Goal: Task Accomplishment & Management: Complete application form

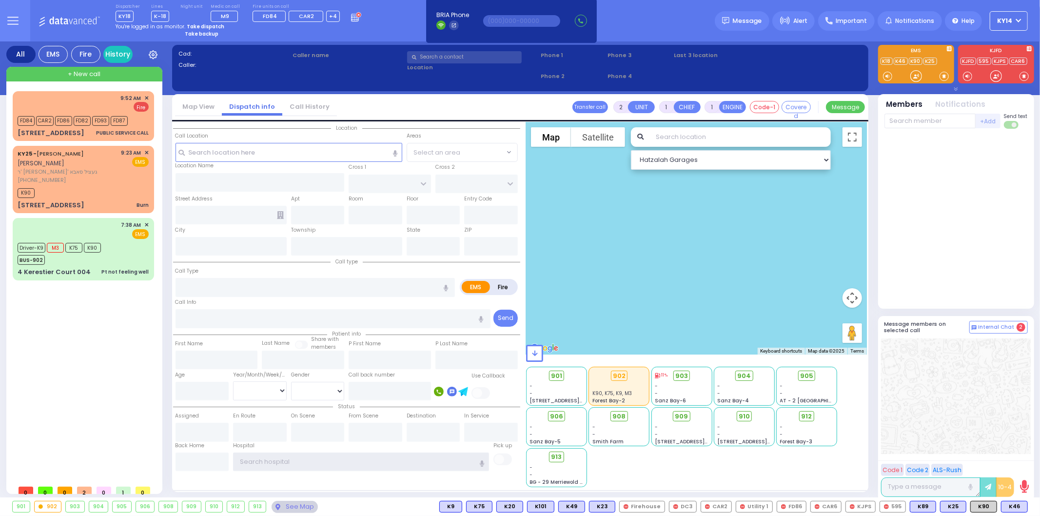
type input "ky14"
click at [206, 23] on strong "Take dispatch" at bounding box center [206, 26] width 38 height 7
select select "2"
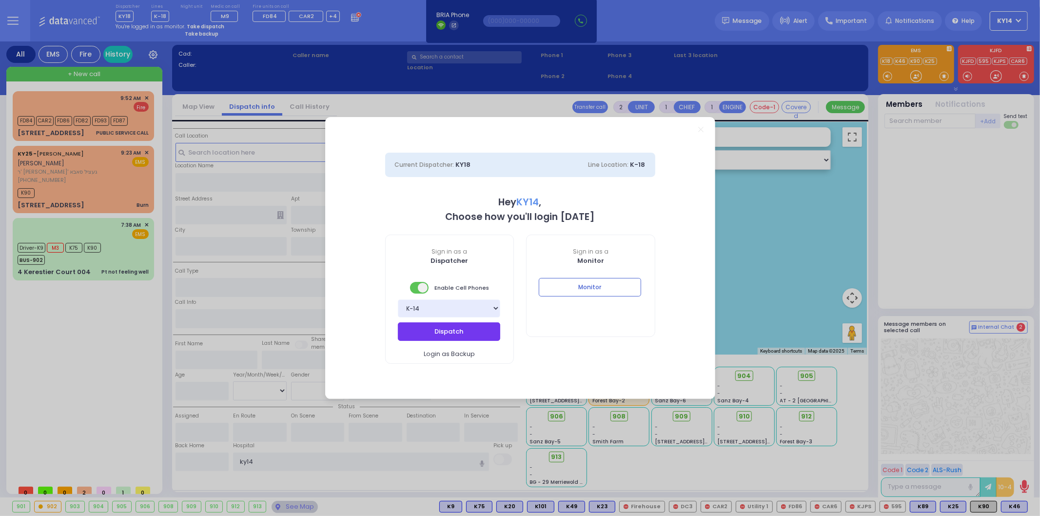
drag, startPoint x: 444, startPoint y: 334, endPoint x: 439, endPoint y: 330, distance: 6.6
click at [441, 330] on button "Dispatch" at bounding box center [449, 331] width 102 height 19
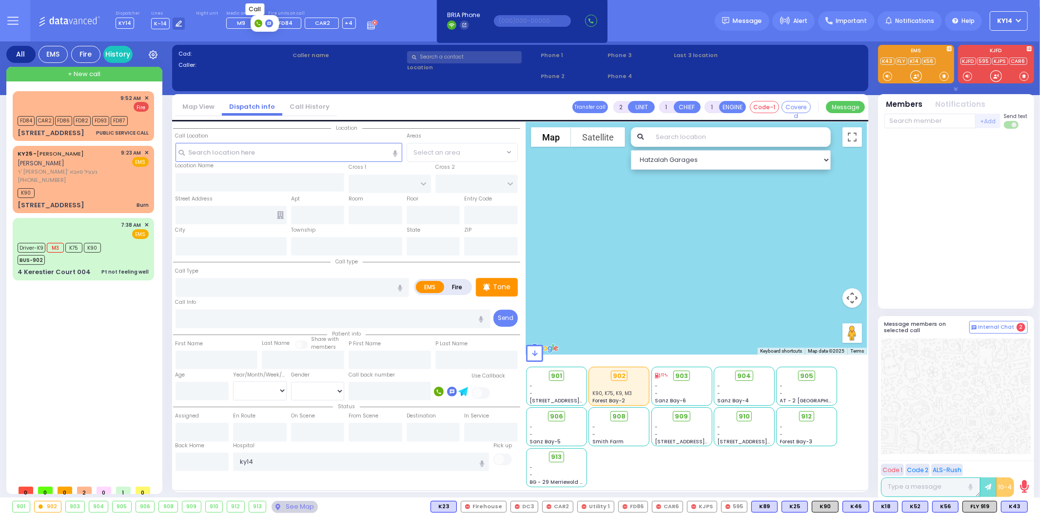
click at [259, 25] on icon at bounding box center [258, 23] width 3 height 3
type input "8456622447"
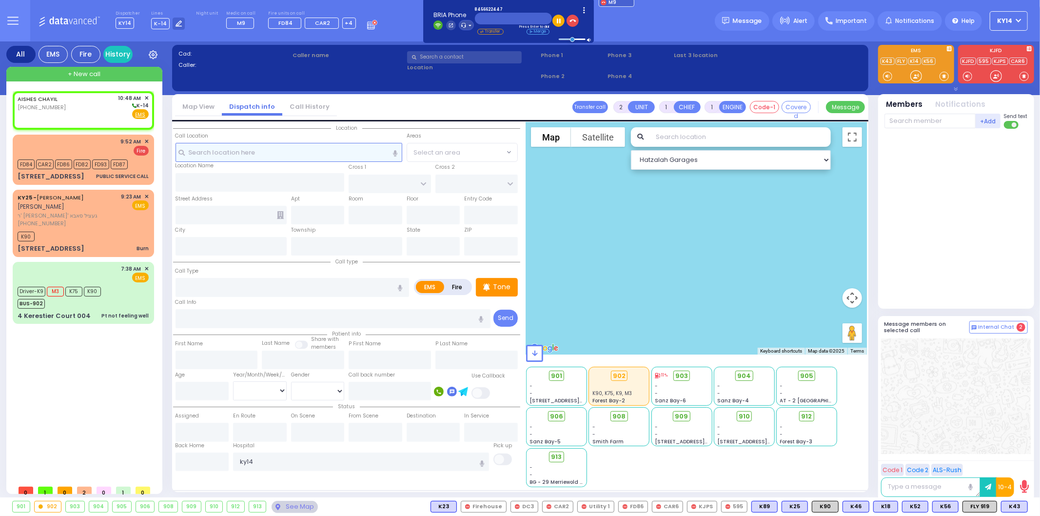
select select
radio input "true"
select select
type input "10:48"
select select "Hatzalah Garages"
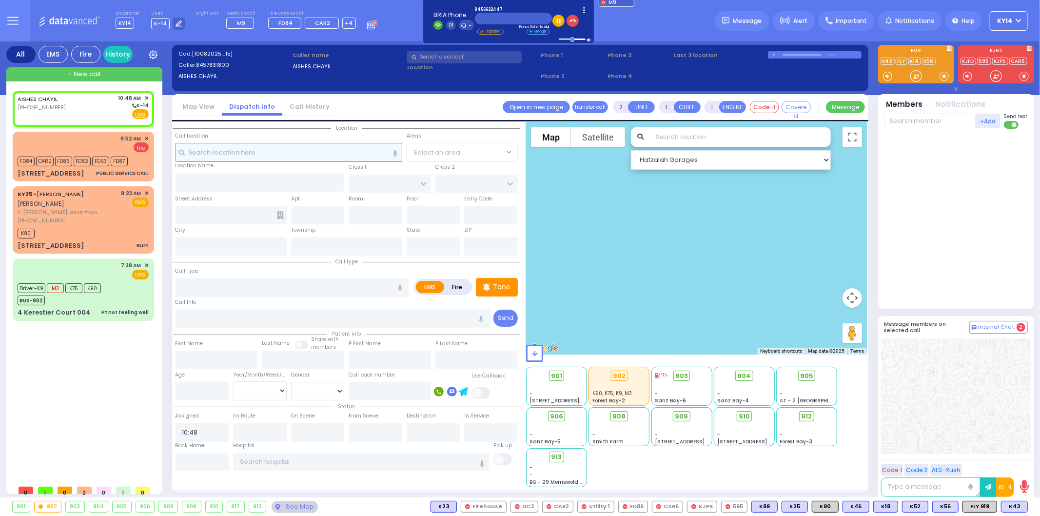
select select
radio input "true"
select select
select select "Hatzalah Garages"
click at [237, 150] on input "text" at bounding box center [289, 152] width 227 height 19
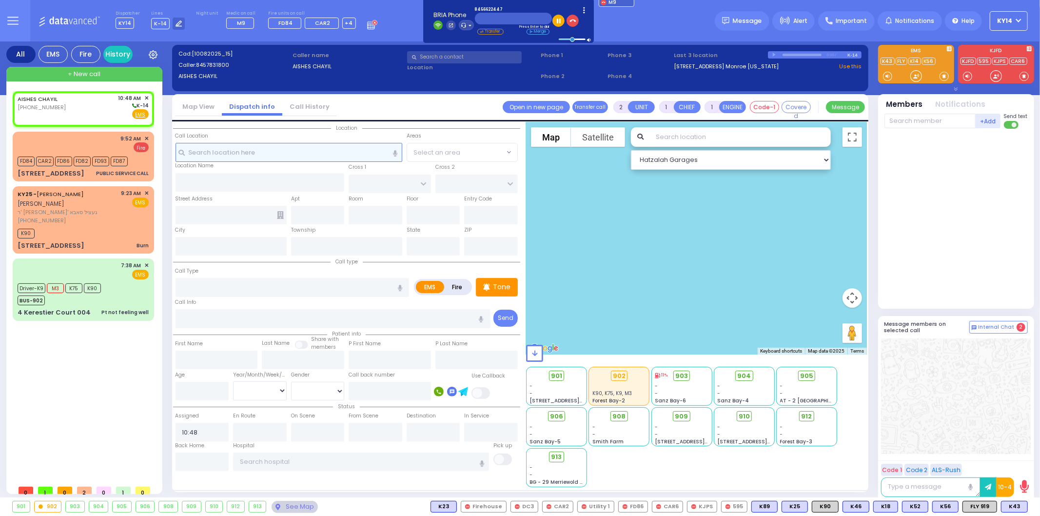
type input "e"
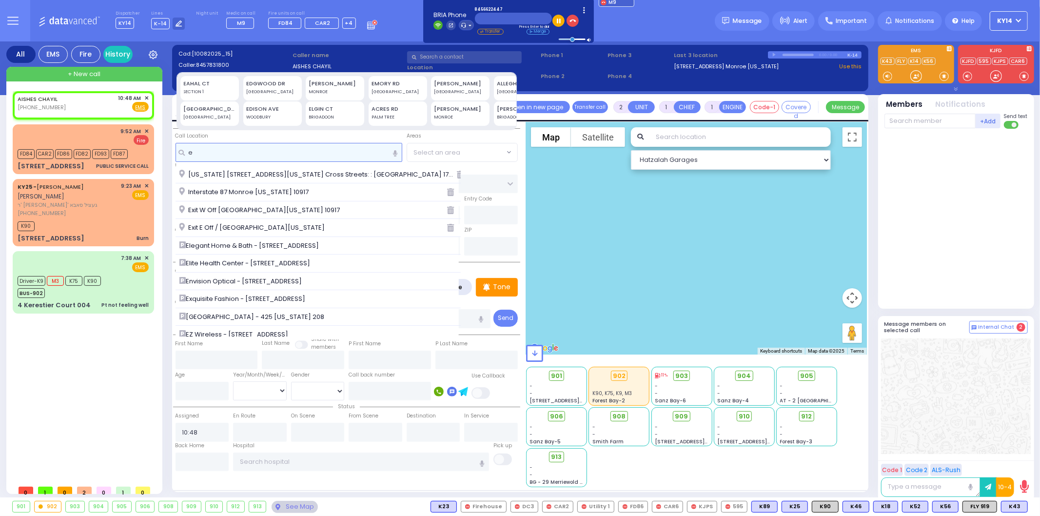
select select
radio input "true"
select select
select select "Hatzalah Garages"
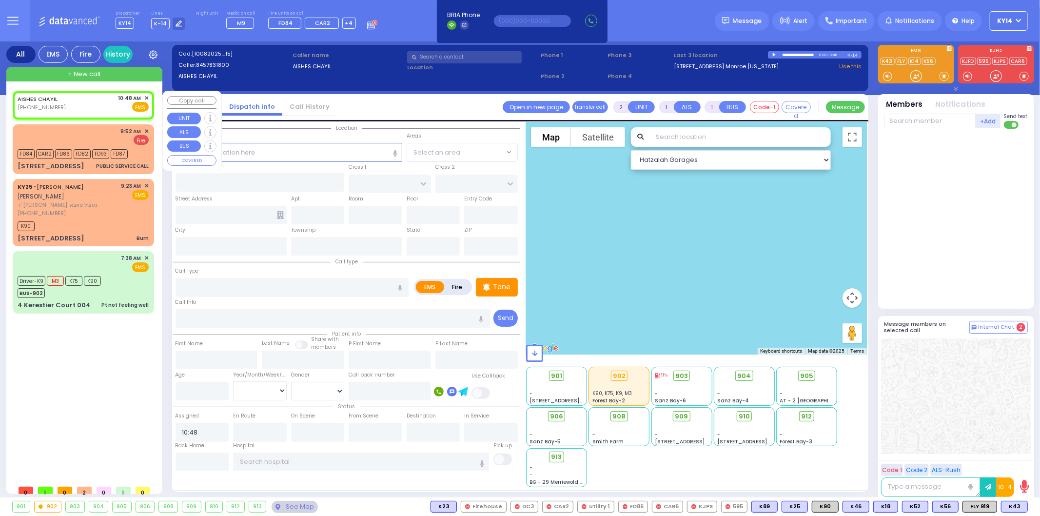
click at [146, 99] on span "✕" at bounding box center [146, 98] width 4 height 8
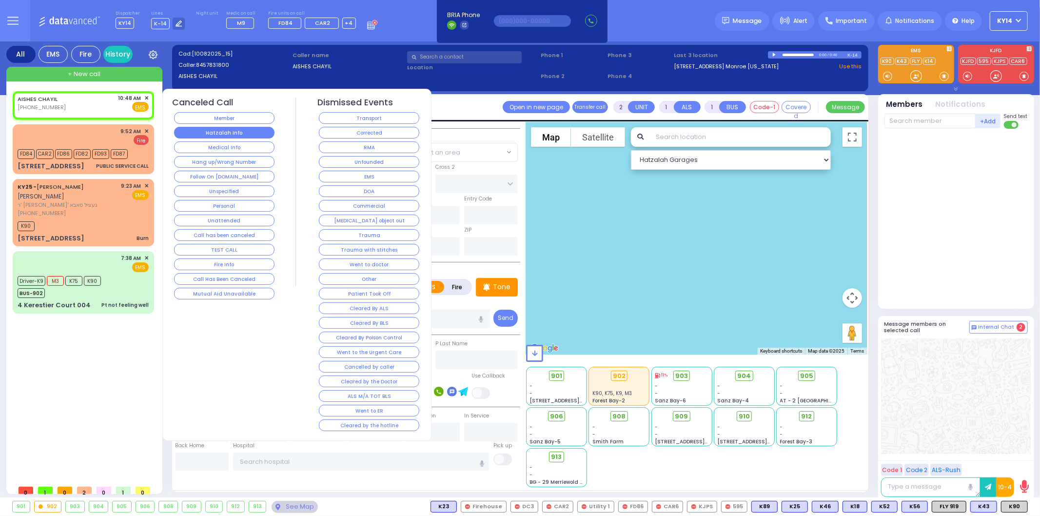
click at [255, 130] on button "Hatzalah Info" at bounding box center [224, 133] width 100 height 12
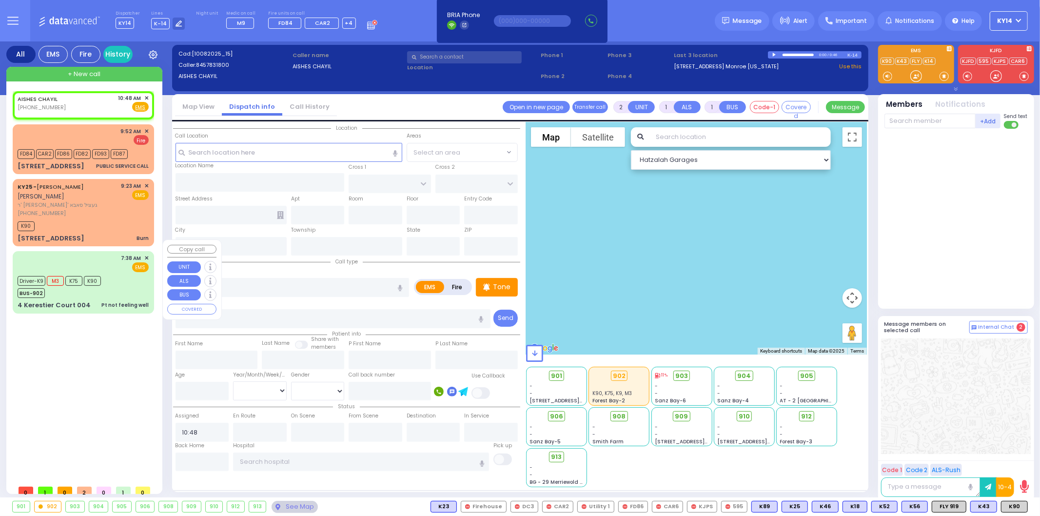
select select
radio input "true"
select select
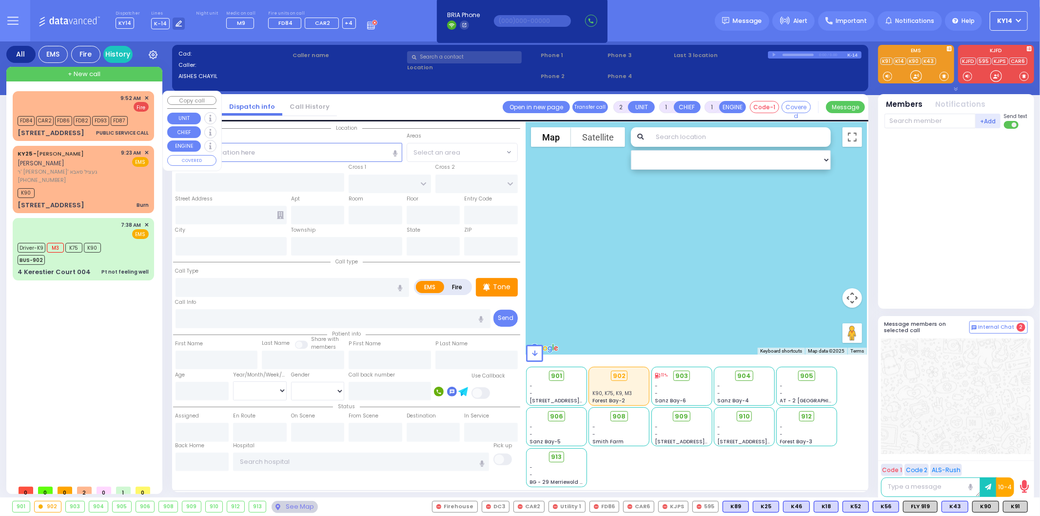
click at [144, 98] on div "9:52 AM ✕" at bounding box center [135, 98] width 28 height 8
select select
type input "PUBLIC SERVICE CALL"
radio input "false"
radio input "true"
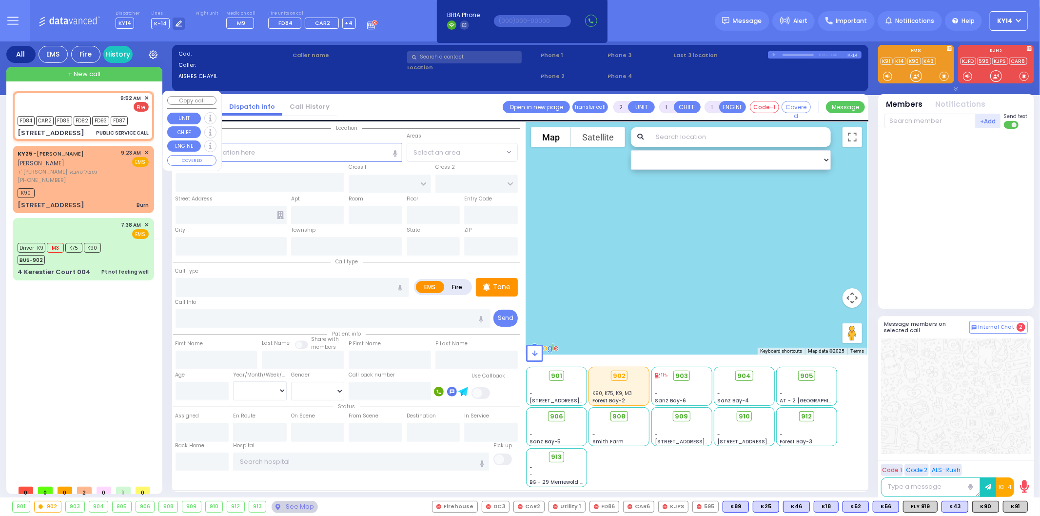
select select
type input "09:52"
select select "Hatzalah Garages"
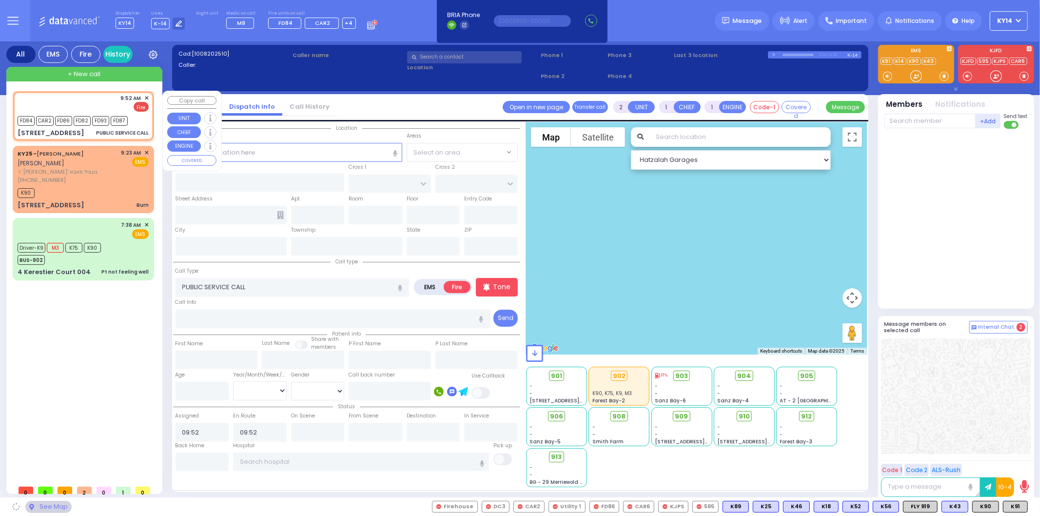
type input "TARNOPOL WAY"
type input "TAYLOR COURT"
type input "[STREET_ADDRESS]"
type input "001"
type input "Monroe"
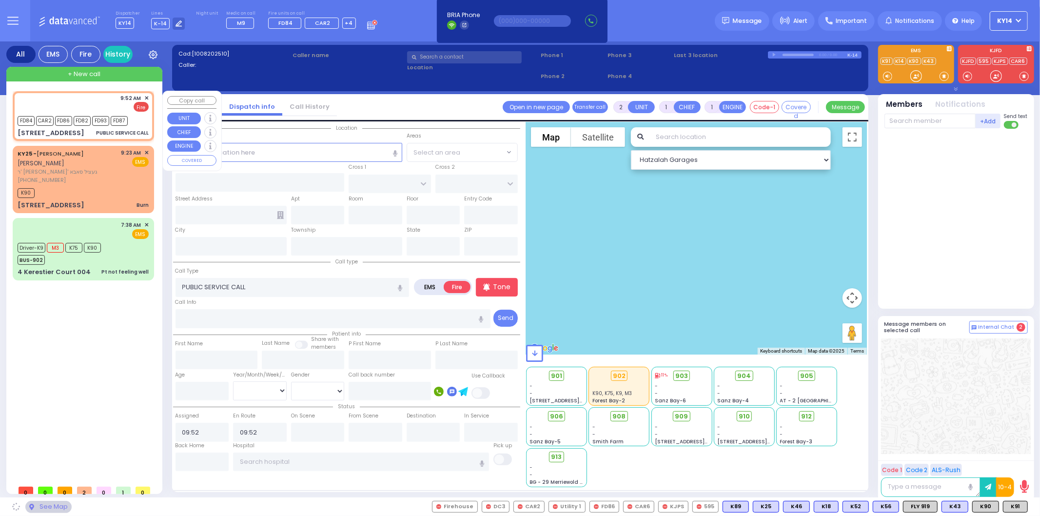
type input "[US_STATE]"
type input "10950"
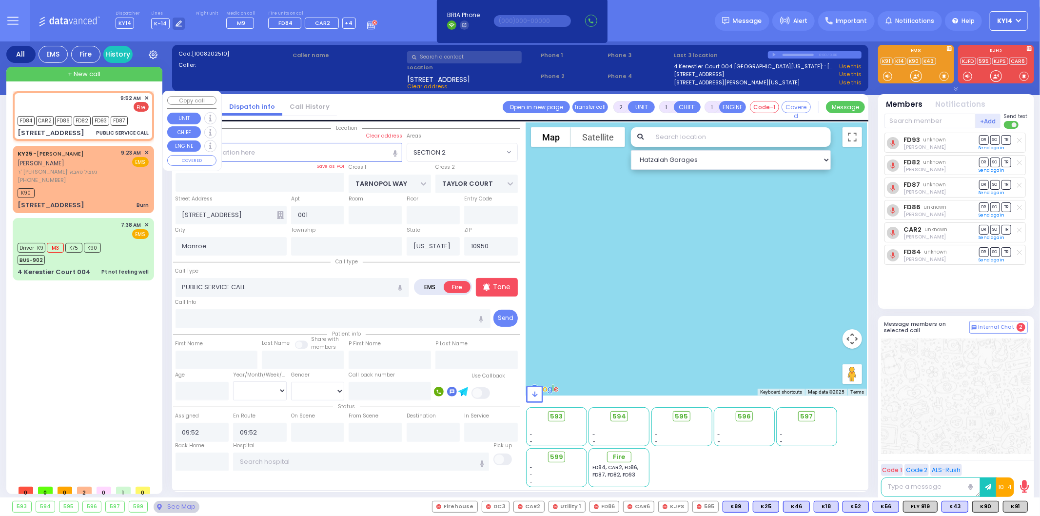
select select "SECTION 2"
click at [146, 96] on span "✕" at bounding box center [146, 98] width 4 height 8
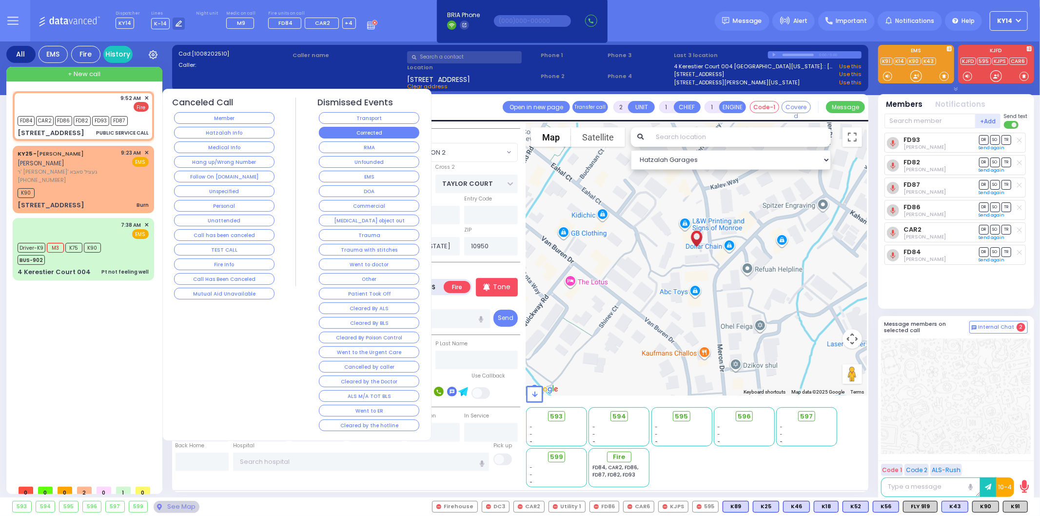
click at [354, 135] on button "Corrected" at bounding box center [369, 133] width 100 height 12
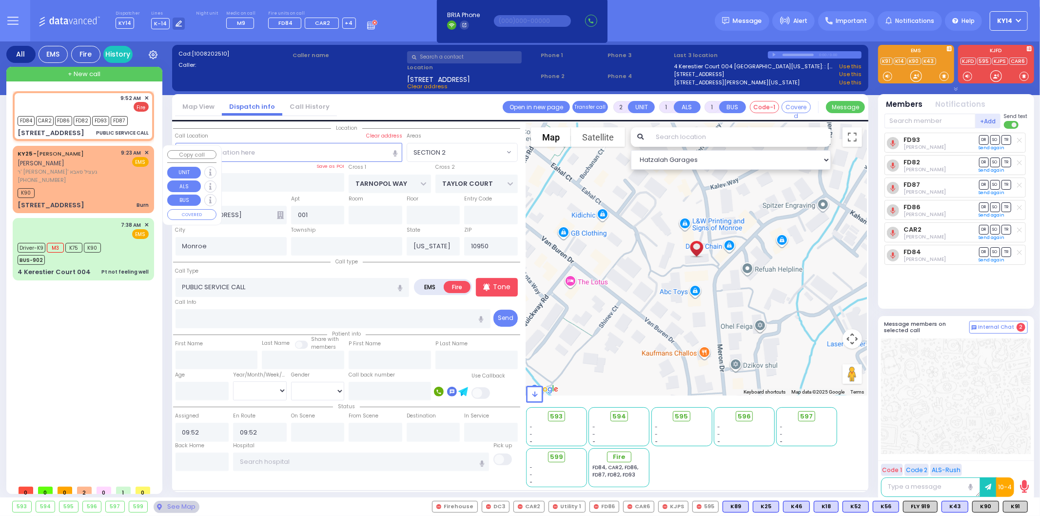
select select
radio input "true"
select select
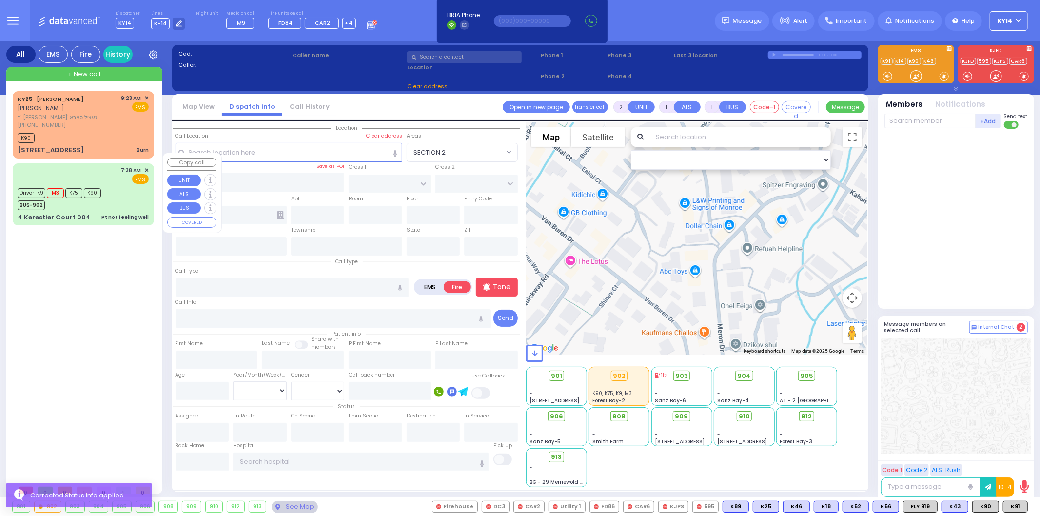
click at [116, 186] on div "Driver-K9 M3 K75 K90 BUS-902" at bounding box center [83, 198] width 131 height 24
type input "6"
select select
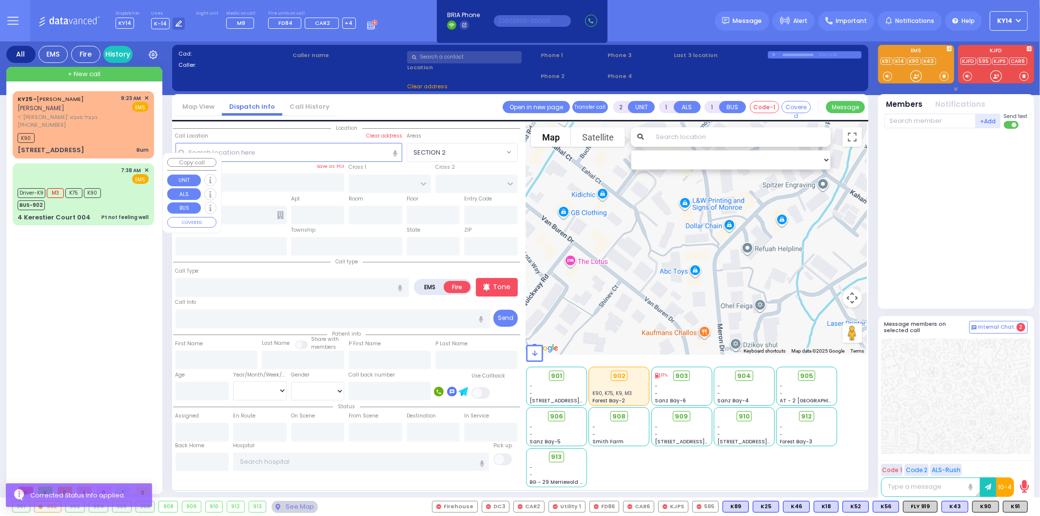
type input "Pt not feeling well"
radio input "true"
type input "[PERSON_NAME]"
type input "TEITELBAUM"
type input "50"
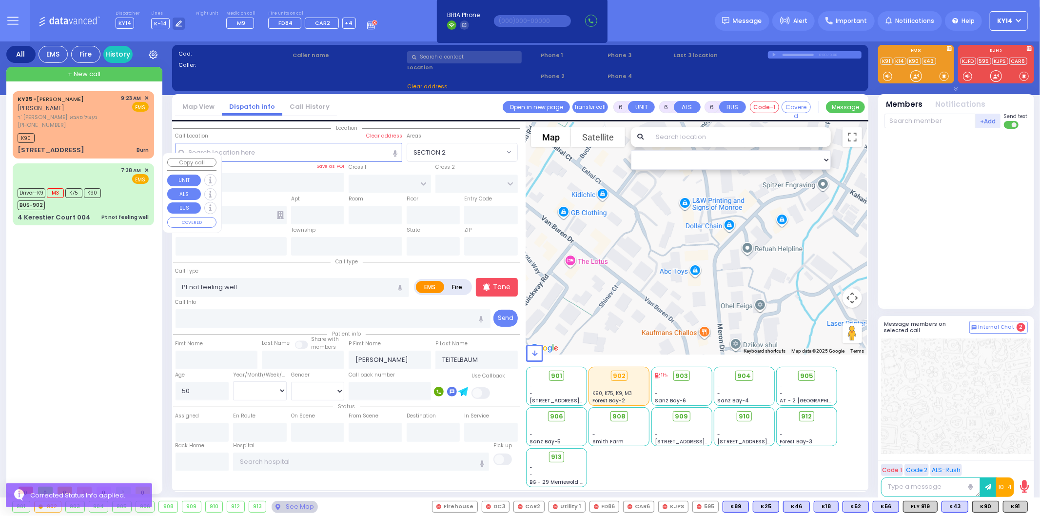
select select "Year"
select select "[DEMOGRAPHIC_DATA]"
type input "07:38"
type input "07:41"
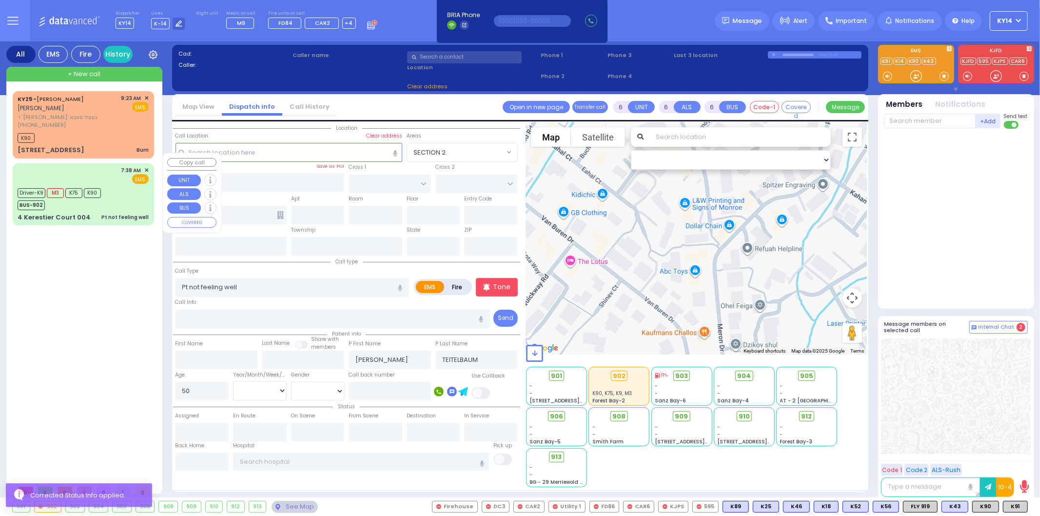
type input "08:10"
type input "09:50"
type input "10:04"
type input "[GEOGRAPHIC_DATA] [STREET_ADDRESS][US_STATE]"
select select "Hatzalah Garages"
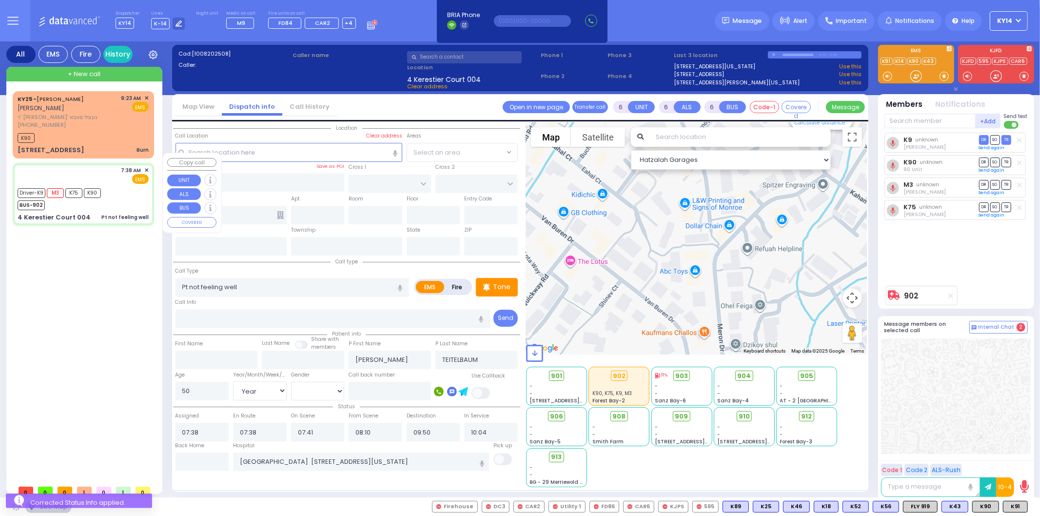
type input "KAHAN DR"
type input "[PERSON_NAME] BLVD"
type input "[STREET_ADDRESS]"
type input "004"
type input "Monroe"
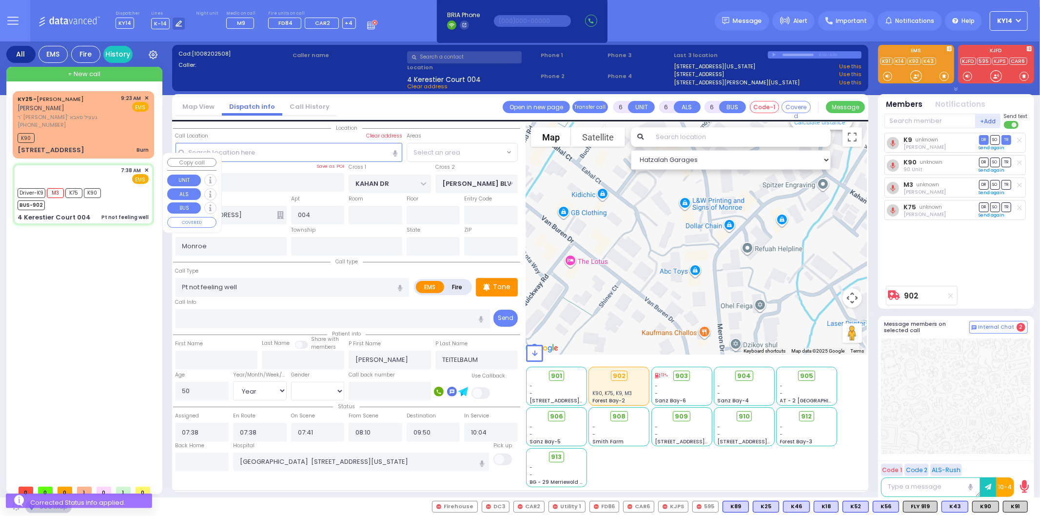
type input "[US_STATE]"
type input "10950 Cross Streets: : KAHAN DR/[GEOGRAPHIC_DATA]"
select select "SECTION 4"
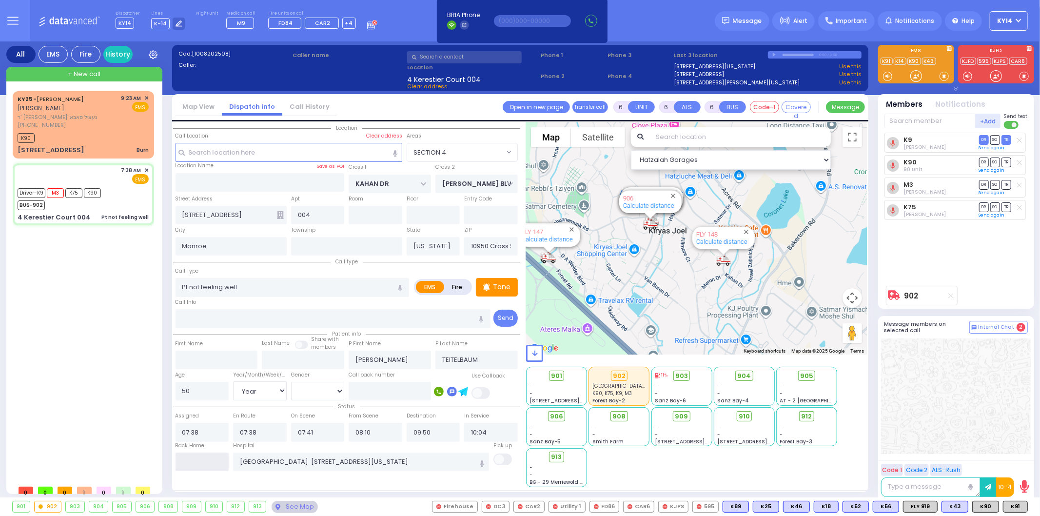
click at [201, 460] on input "text" at bounding box center [203, 462] width 54 height 19
type input "10:52"
select select
radio input "true"
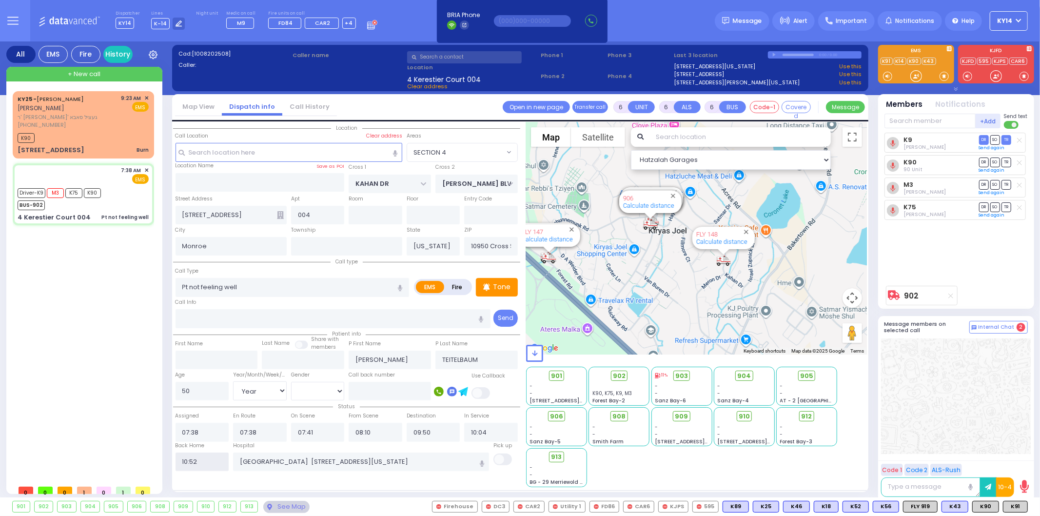
select select
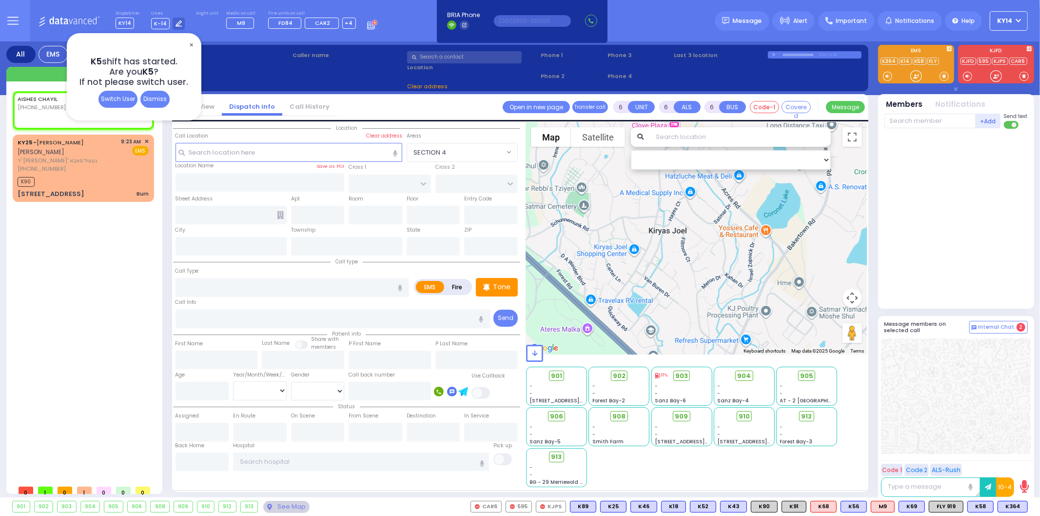
type input "2"
type input "1"
select select
radio input "true"
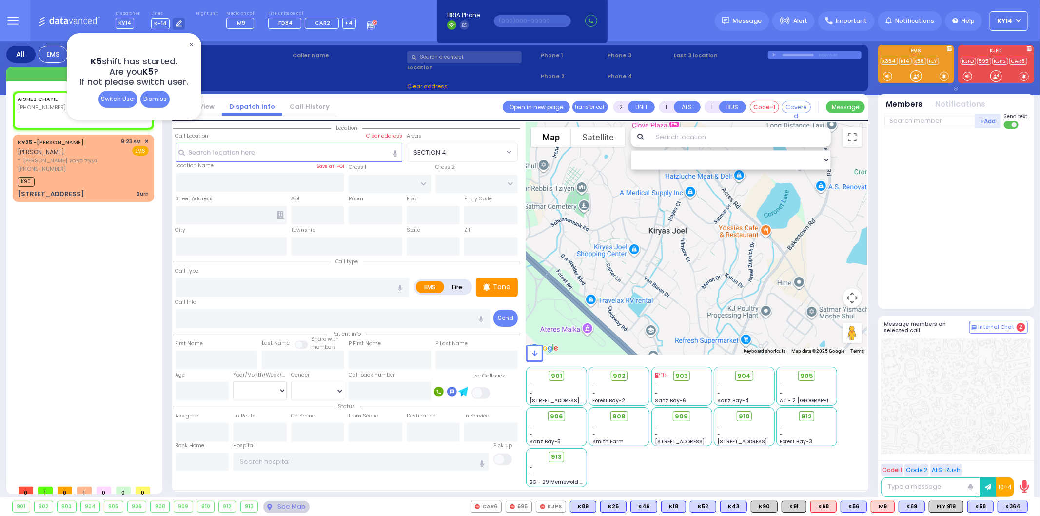
select select
type input "11:16"
select select "Hatzalah Garages"
select select
radio input "true"
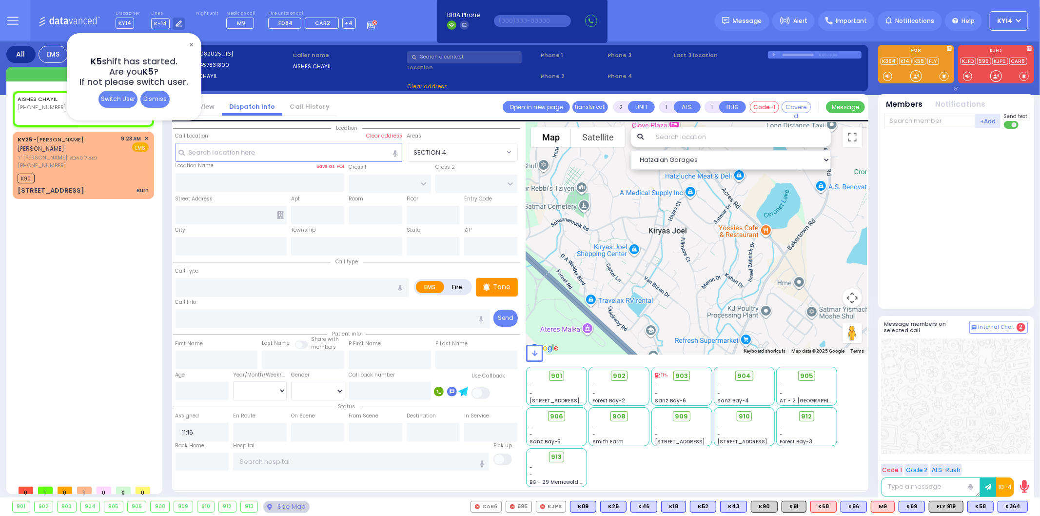
select select
select select "Hatzalah Garages"
click at [191, 43] on span "✕" at bounding box center [191, 45] width 8 height 11
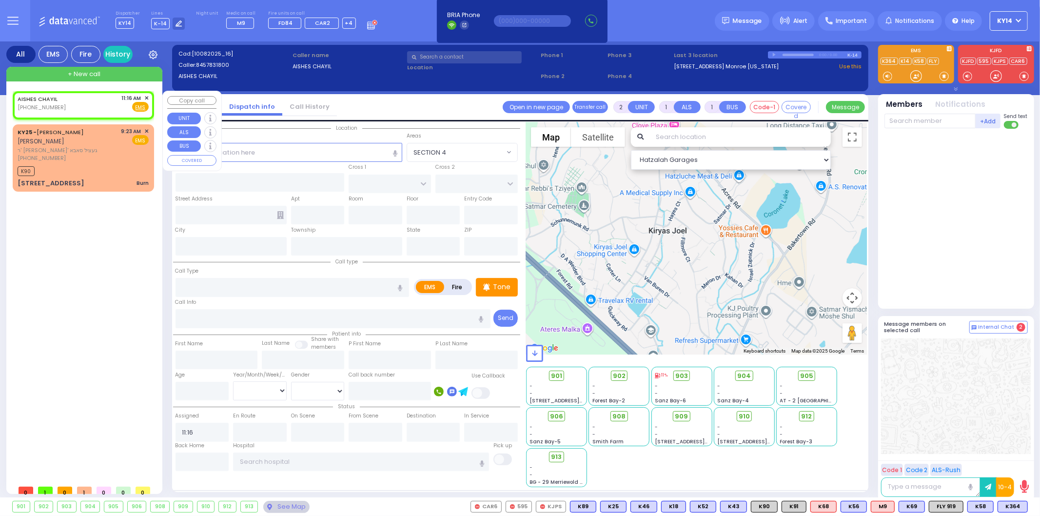
select select
radio input "true"
select select
select select "Hatzalah Garages"
